Goal: Connect with others: Connect with other users

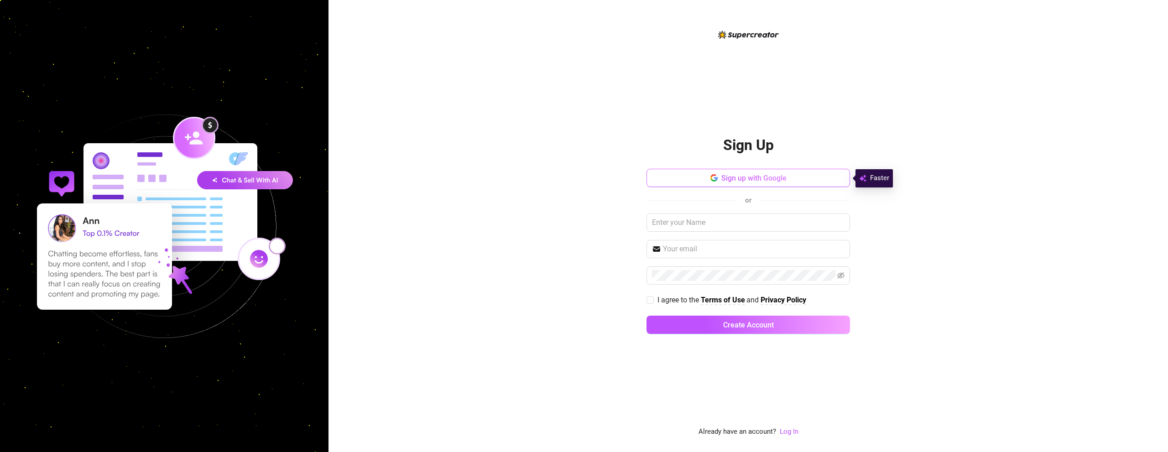
click at [754, 183] on button "Sign up with Google" at bounding box center [749, 178] width 204 height 18
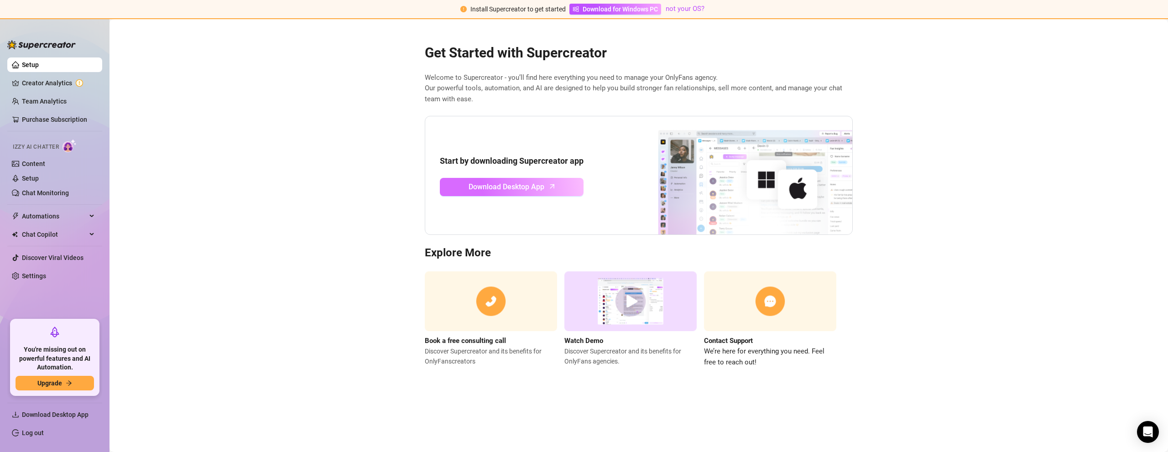
click at [505, 184] on span "Download Desktop App" at bounding box center [507, 186] width 76 height 11
click at [38, 79] on link "Creator Analytics" at bounding box center [58, 83] width 73 height 15
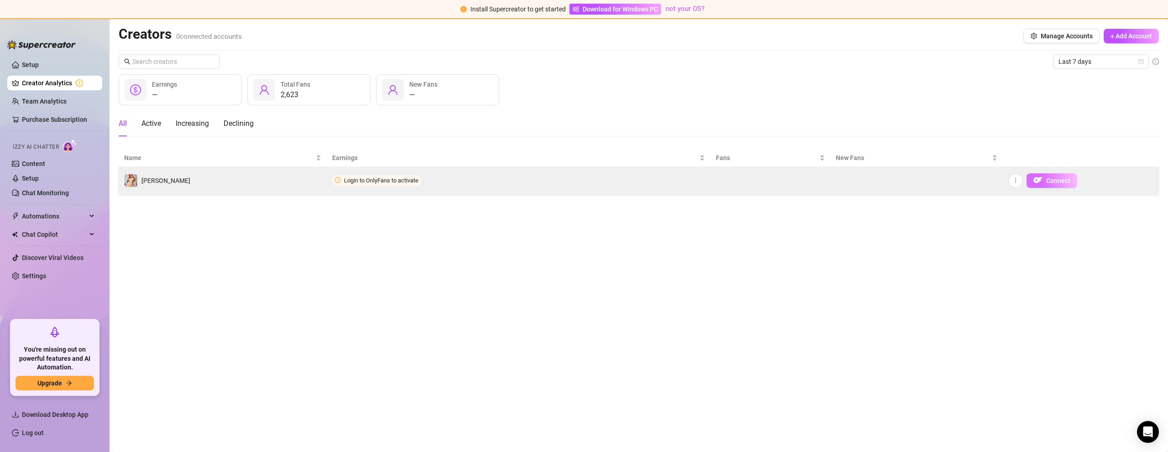
click at [1067, 180] on span "Connect" at bounding box center [1058, 180] width 24 height 7
click at [1041, 178] on img "button" at bounding box center [1038, 180] width 9 height 9
click at [1041, 181] on img "button" at bounding box center [1038, 180] width 9 height 9
click at [1049, 182] on span "Connect" at bounding box center [1058, 180] width 24 height 7
click at [1017, 178] on icon "more" at bounding box center [1016, 180] width 6 height 6
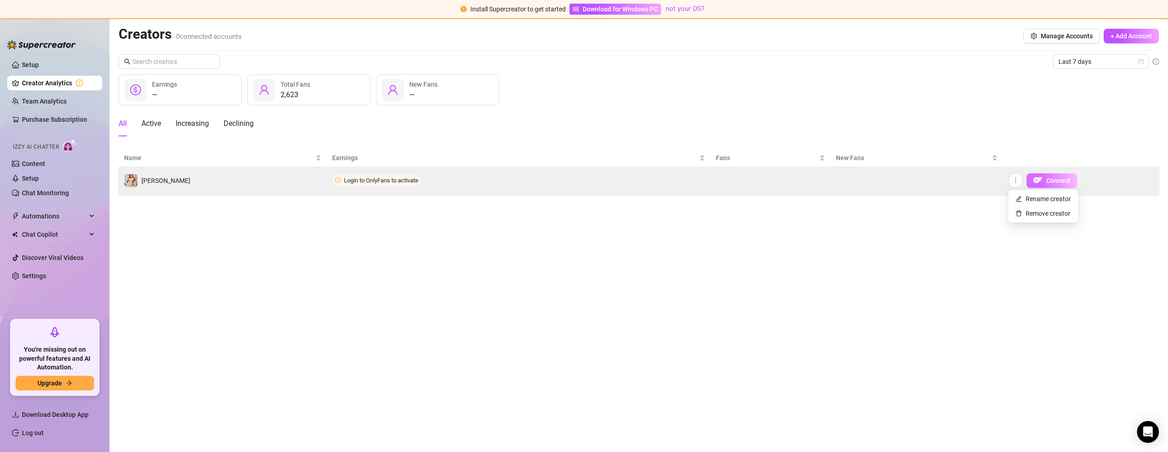
click at [1045, 180] on button "Connect" at bounding box center [1052, 180] width 51 height 15
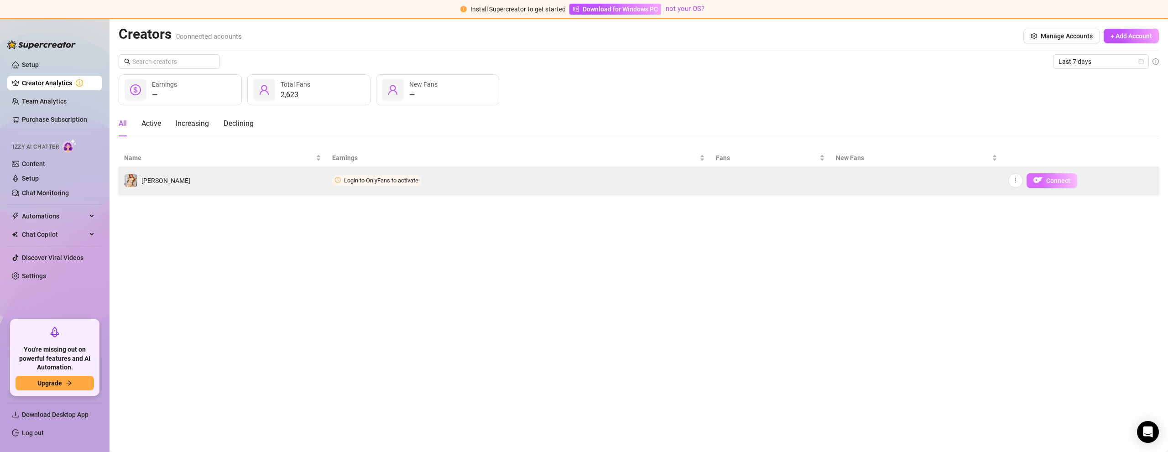
click at [1045, 180] on button "Connect" at bounding box center [1052, 180] width 51 height 15
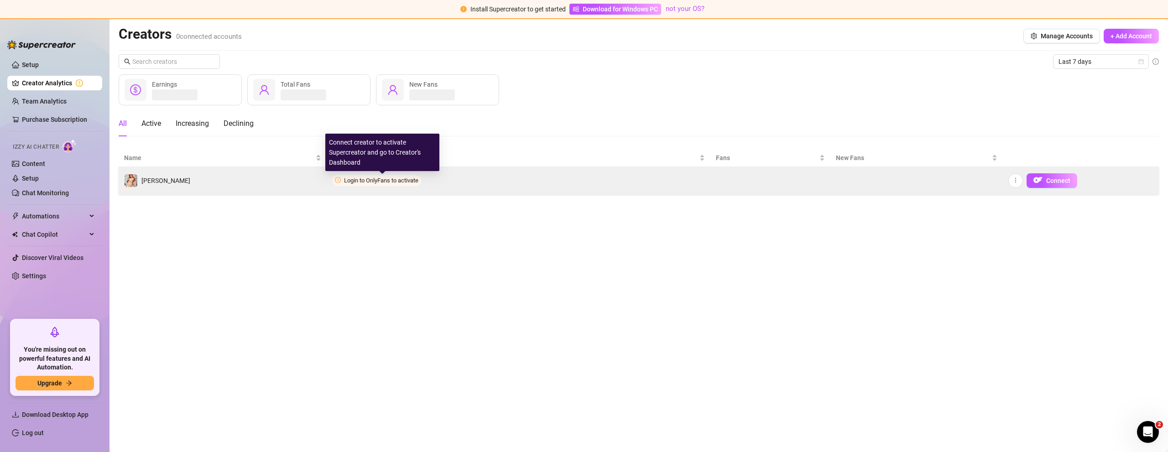
click at [396, 183] on span "Login to OnlyFans to activate" at bounding box center [381, 180] width 74 height 7
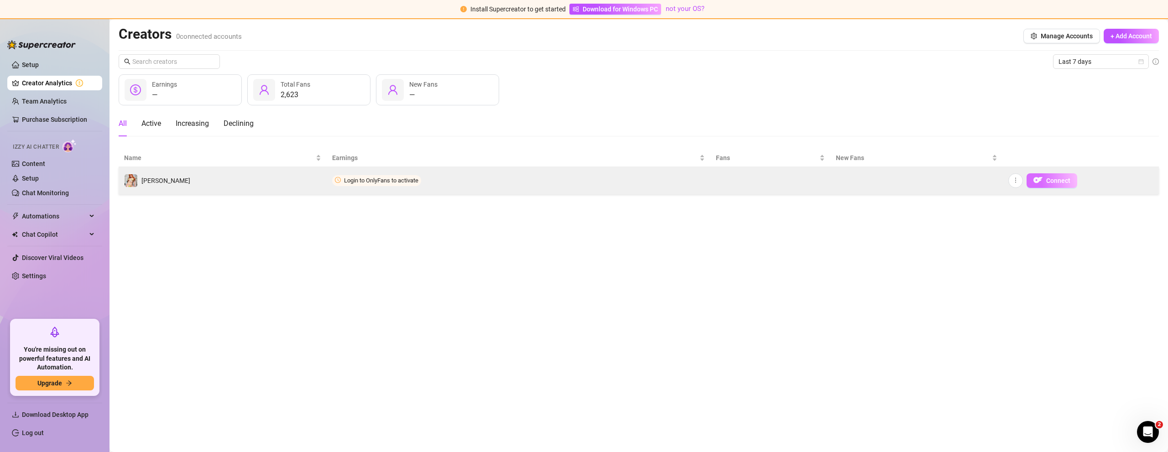
click at [1053, 183] on span "Connect" at bounding box center [1058, 180] width 24 height 7
click at [1049, 178] on span "Connect" at bounding box center [1058, 180] width 24 height 7
click at [1050, 178] on span "Connect" at bounding box center [1058, 180] width 24 height 7
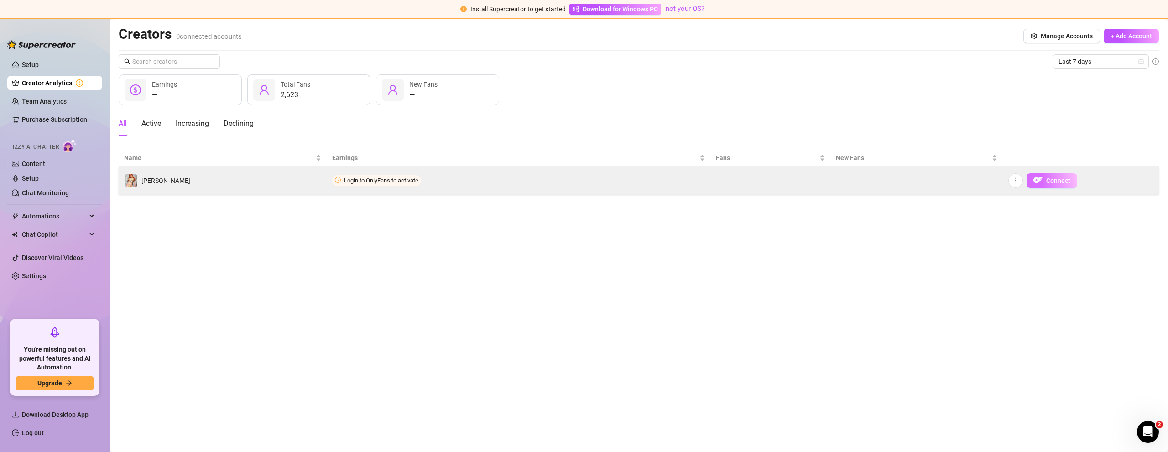
click at [1050, 178] on span "Connect" at bounding box center [1058, 180] width 24 height 7
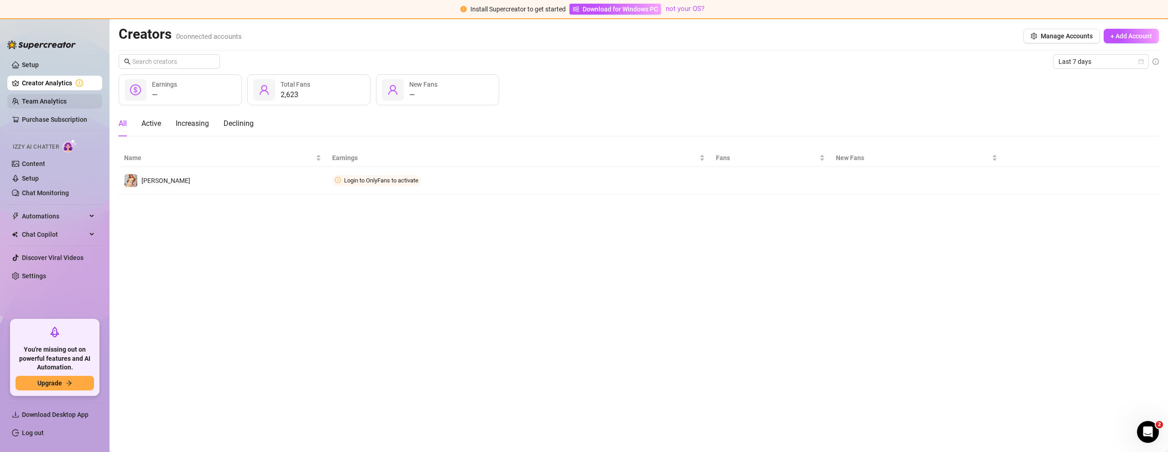
click at [50, 102] on link "Team Analytics" at bounding box center [44, 101] width 45 height 7
